Goal: Task Accomplishment & Management: Manage account settings

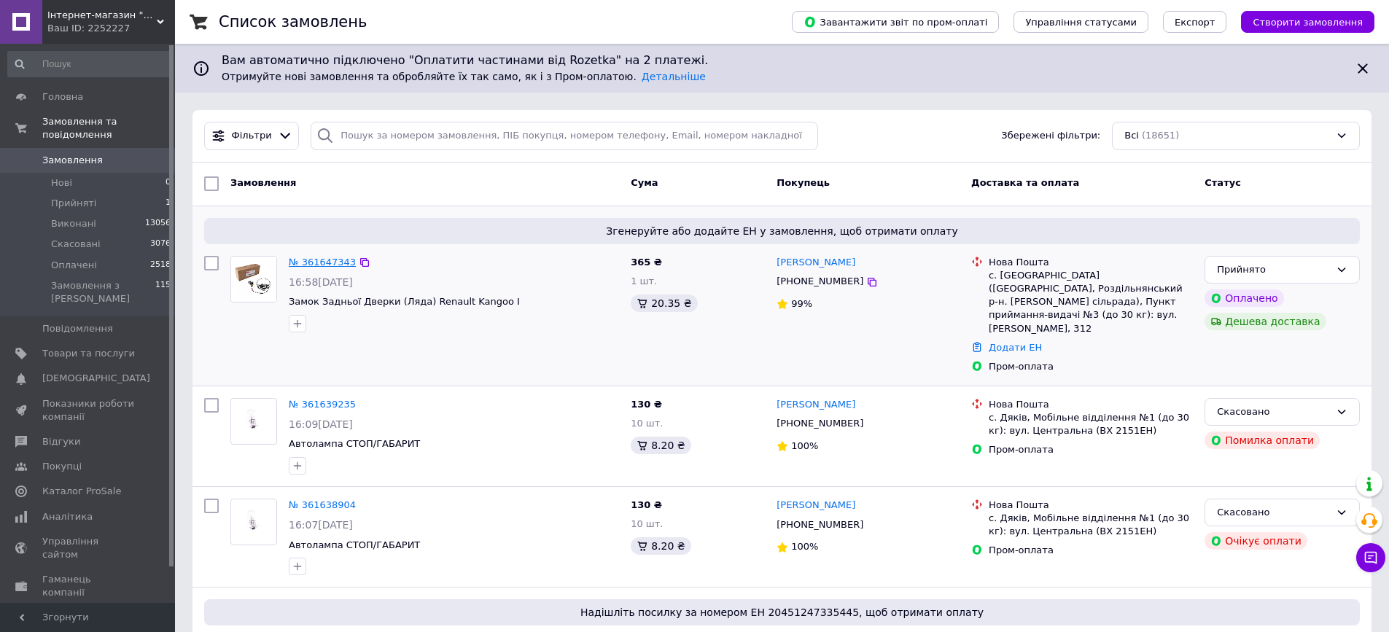
click at [321, 263] on link "№ 361647343" at bounding box center [322, 262] width 67 height 11
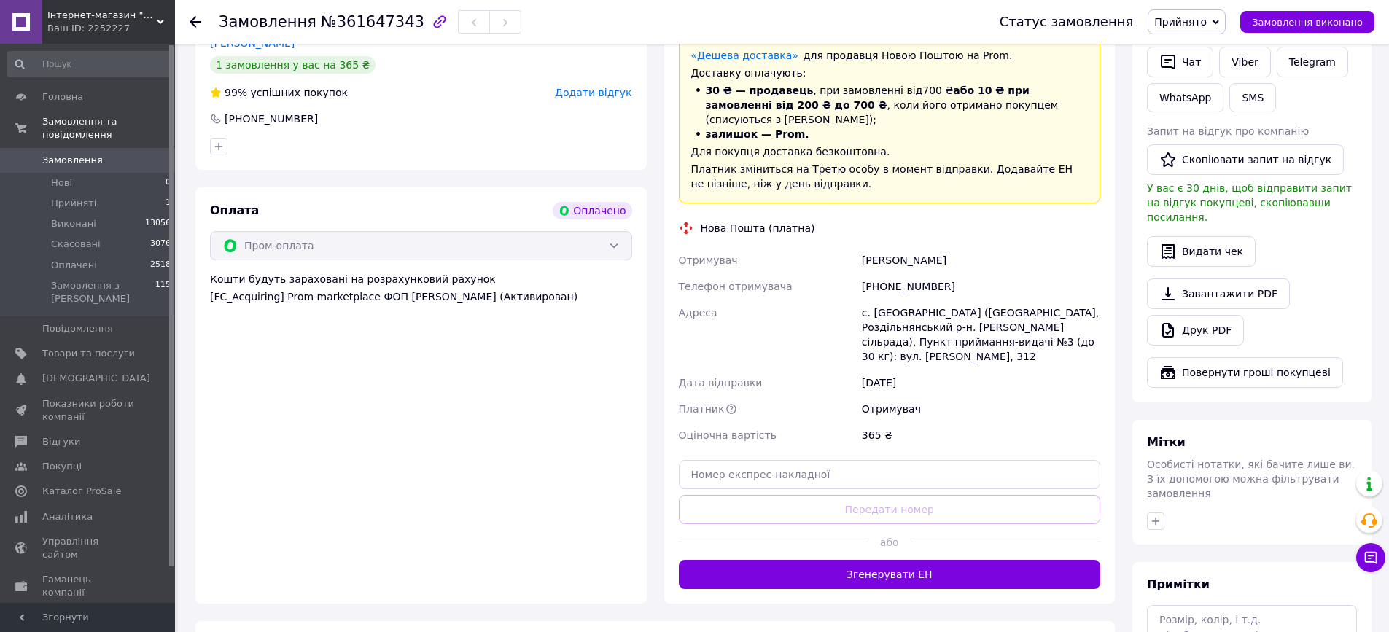
scroll to position [365, 0]
click at [941, 559] on button "Згенерувати ЕН" at bounding box center [890, 573] width 422 height 29
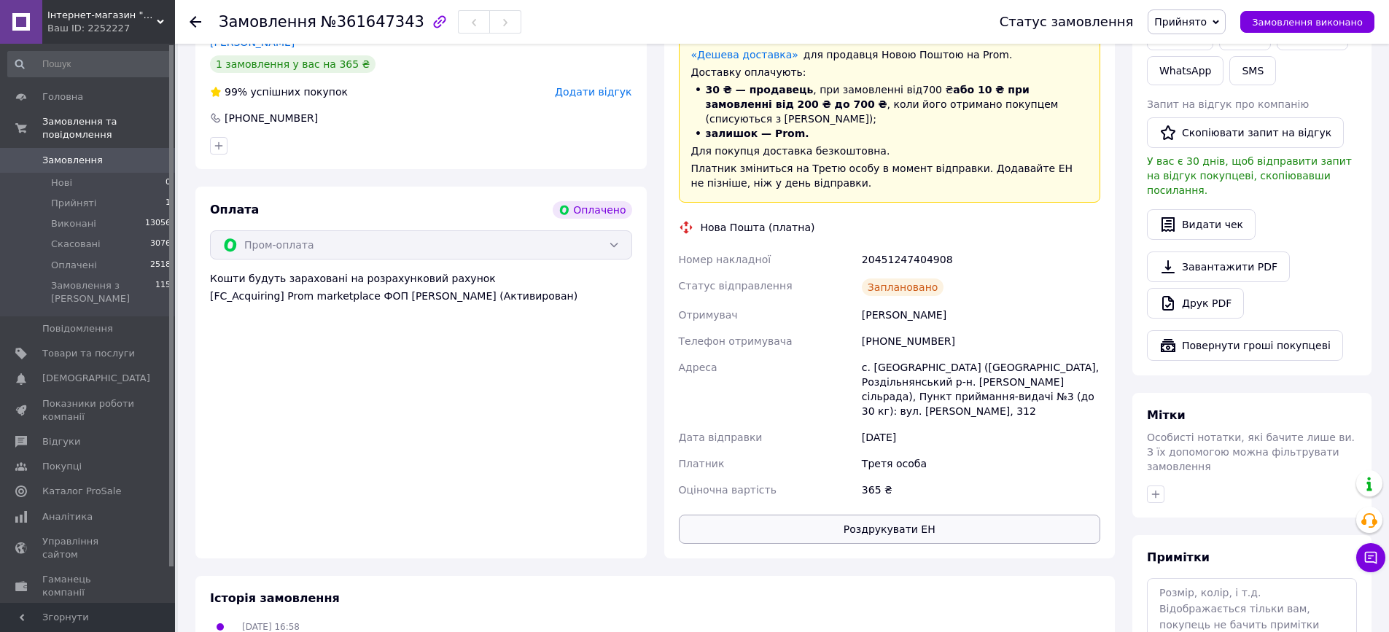
click at [898, 515] on button "Роздрукувати ЕН" at bounding box center [890, 529] width 422 height 29
click at [1354, 85] on div "Надіслати інструкцію   Чат Viber Telegram WhatsApp SMS" at bounding box center [1252, 34] width 216 height 108
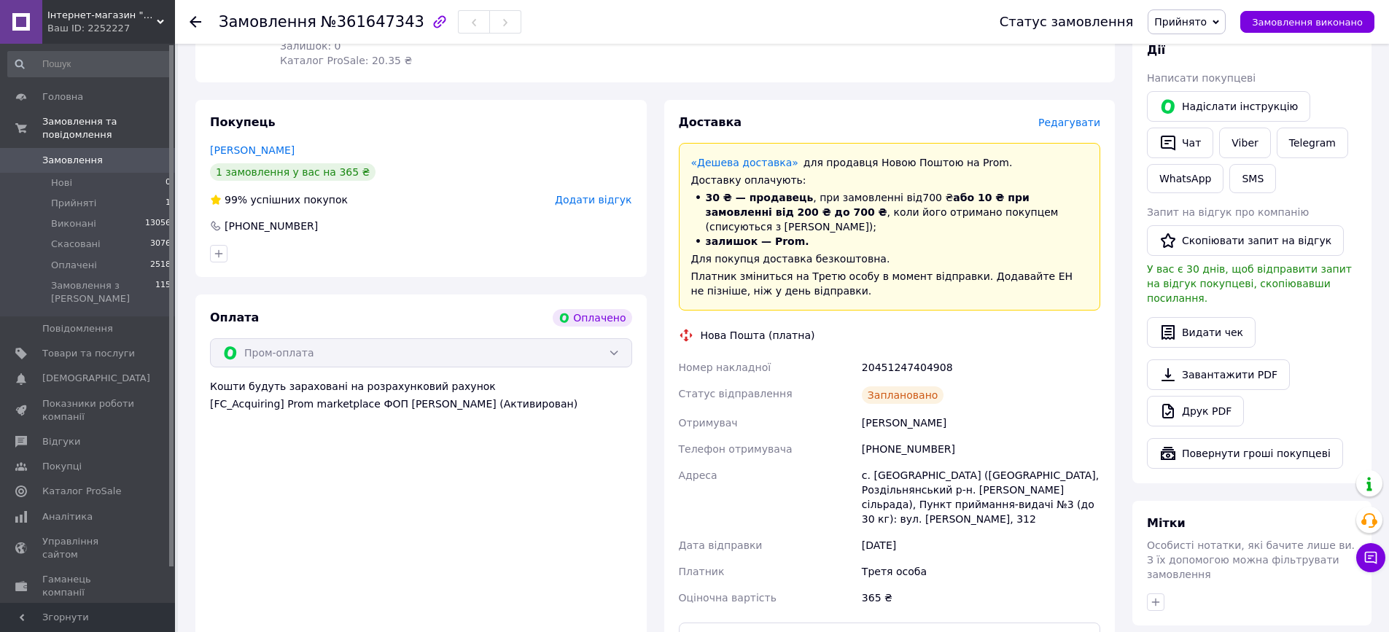
scroll to position [146, 0]
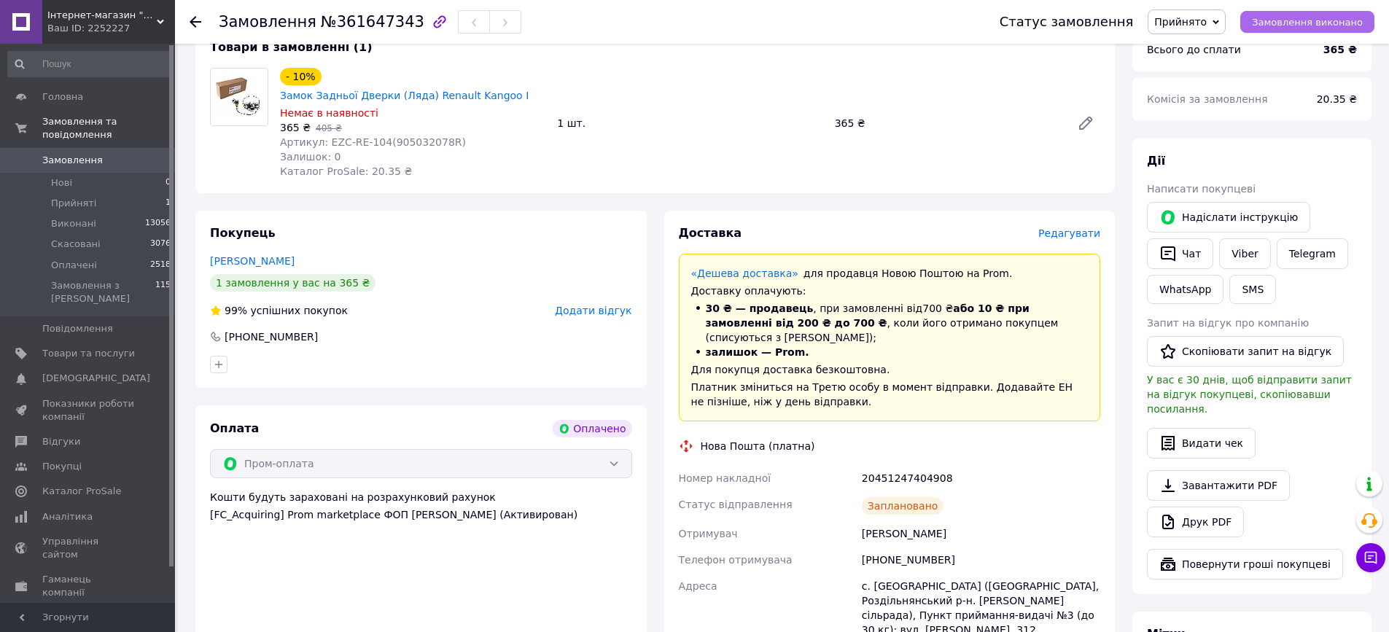
click at [1299, 24] on span "Замовлення виконано" at bounding box center [1307, 22] width 111 height 11
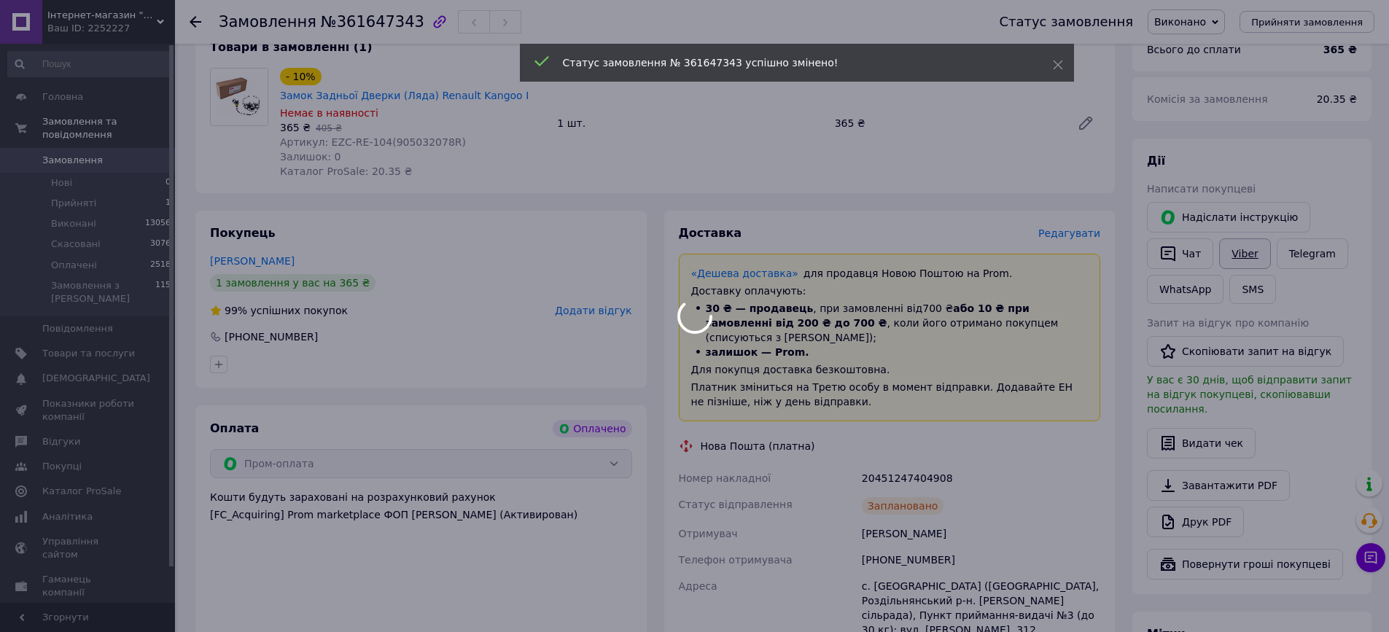
click at [1247, 247] on body "Інтернет-магазин "TopCar" Ваш ID: 2252227 Сайт Інтернет-магазин "TopCar" Кабіне…" at bounding box center [694, 482] width 1389 height 1256
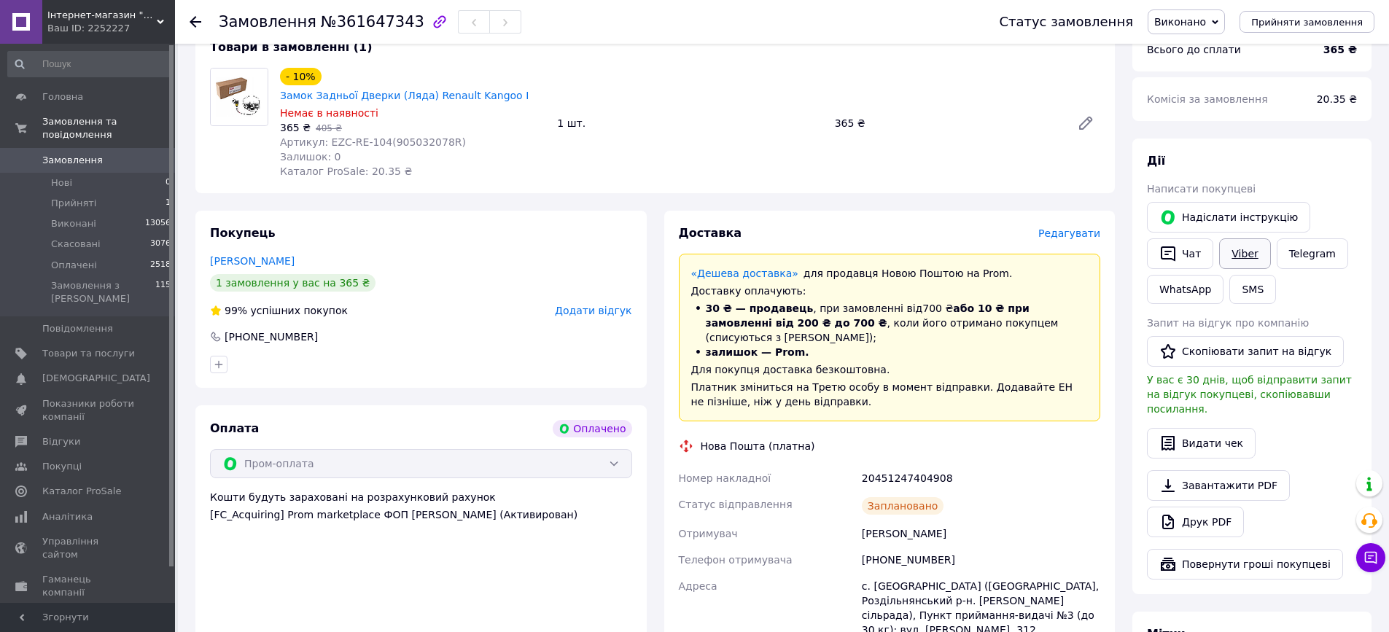
click at [1256, 244] on link "Viber" at bounding box center [1245, 254] width 51 height 31
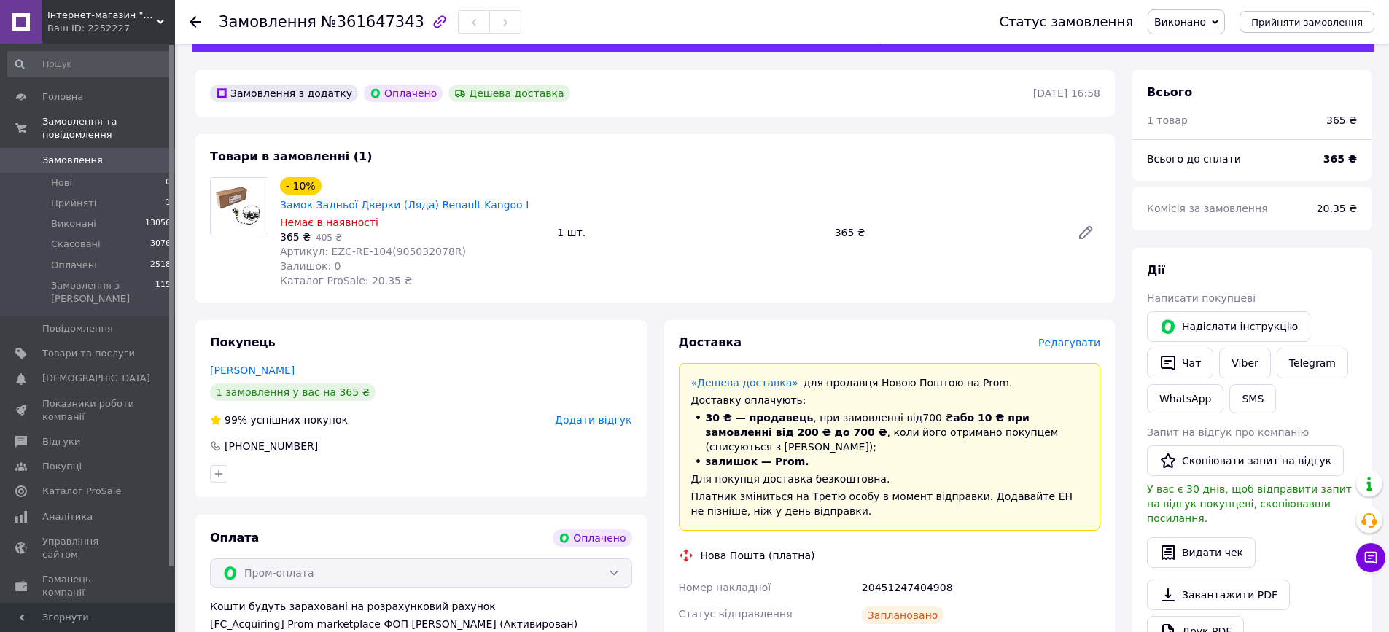
scroll to position [73, 0]
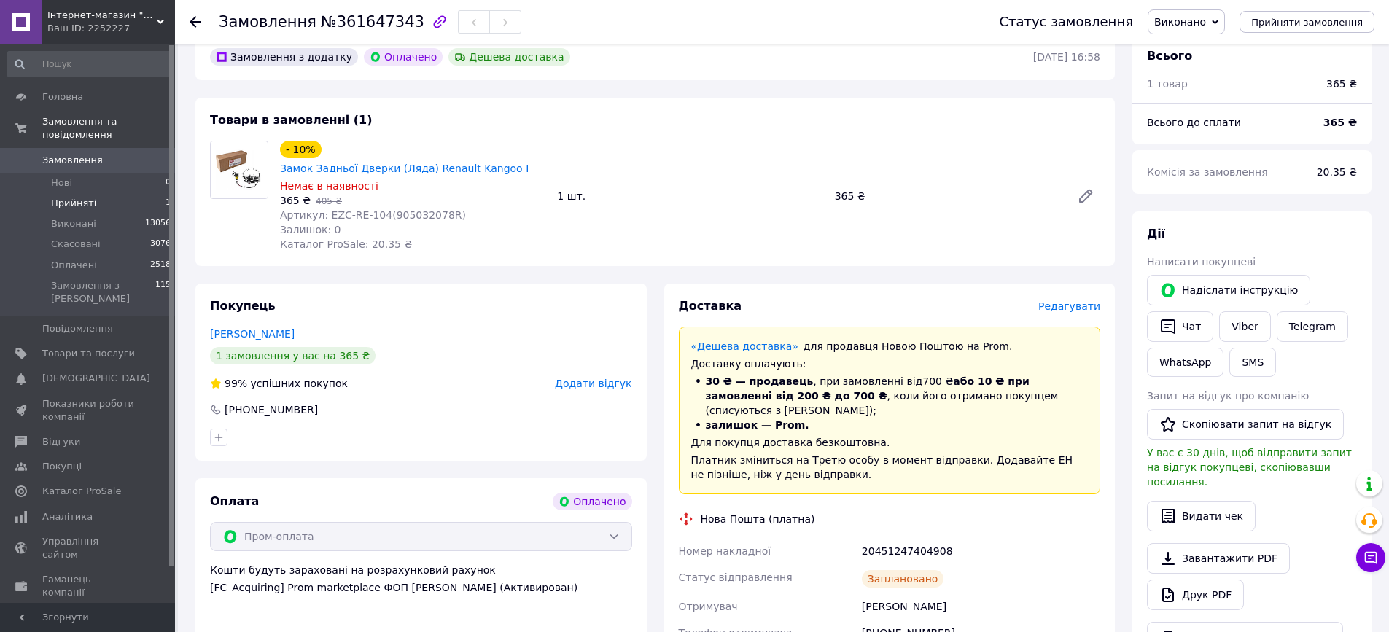
click at [63, 197] on span "Прийняті" at bounding box center [73, 203] width 45 height 13
